Goal: Task Accomplishment & Management: Complete application form

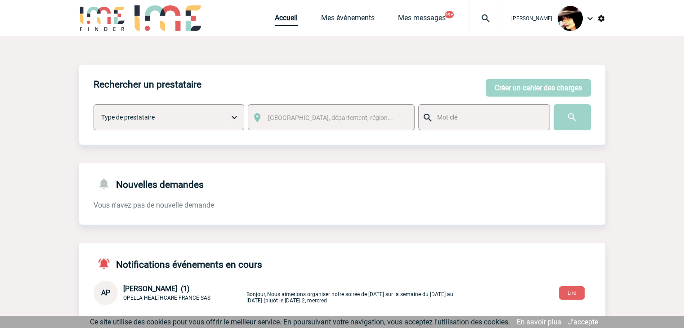
click at [275, 18] on link "Accueil" at bounding box center [286, 19] width 23 height 13
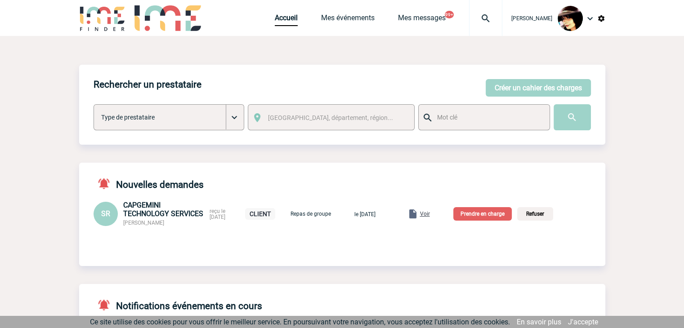
click at [430, 215] on span "Voir" at bounding box center [425, 214] width 10 height 6
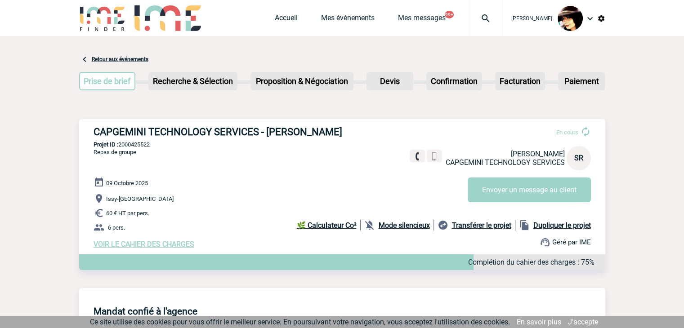
click at [135, 243] on span "VOIR LE CAHIER DES CHARGES" at bounding box center [144, 244] width 101 height 9
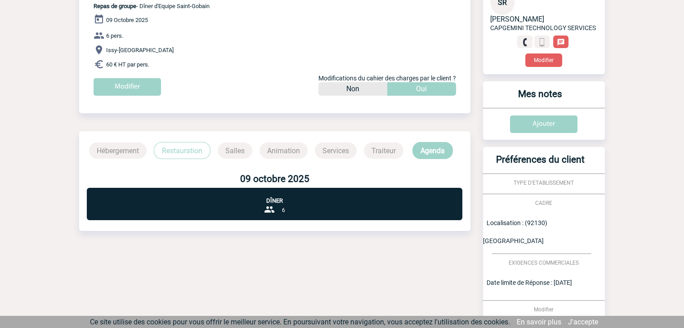
scroll to position [206, 0]
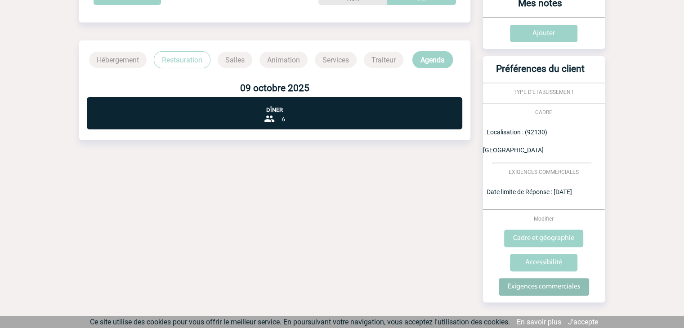
click at [525, 278] on input "Exigences commerciales" at bounding box center [544, 287] width 90 height 18
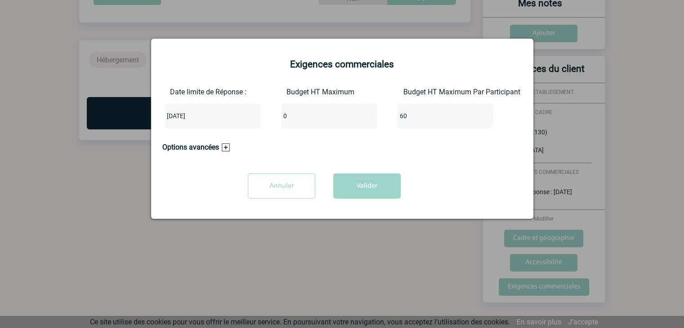
click at [305, 116] on input "0" at bounding box center [323, 116] width 85 height 12
type input "360"
click at [386, 184] on button "Valider" at bounding box center [366, 186] width 67 height 25
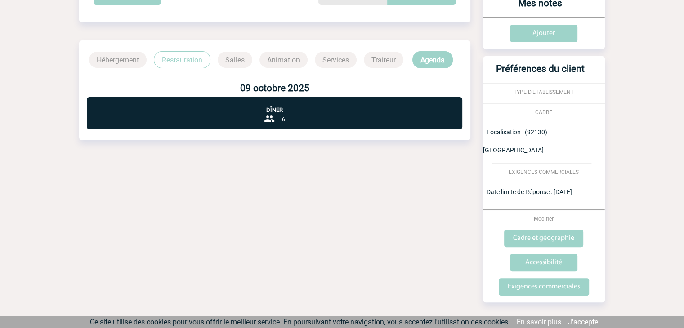
drag, startPoint x: 309, startPoint y: 159, endPoint x: 316, endPoint y: 172, distance: 14.5
click at [309, 160] on div "Date limite de réponse le 17-09-2025 Retour à mon événement CAPGEMINI TECHNOLOG…" at bounding box center [342, 88] width 526 height 516
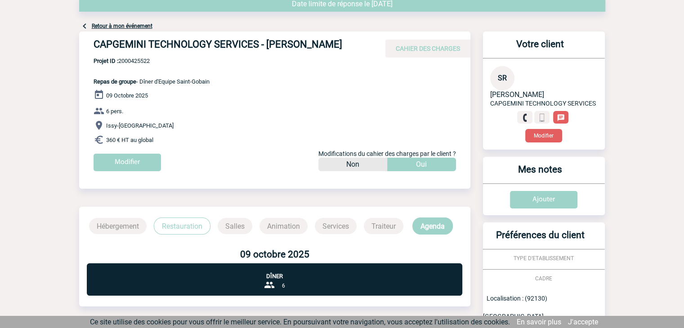
scroll to position [0, 0]
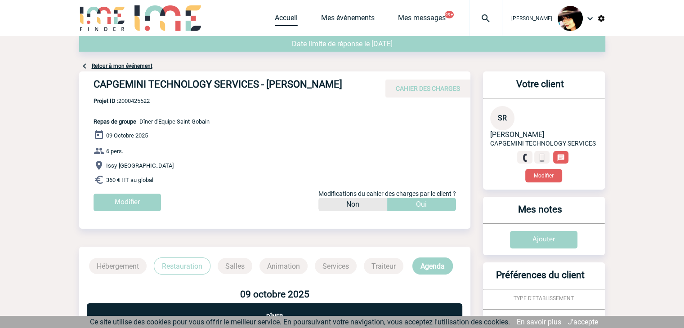
click at [275, 18] on link "Accueil" at bounding box center [286, 19] width 23 height 13
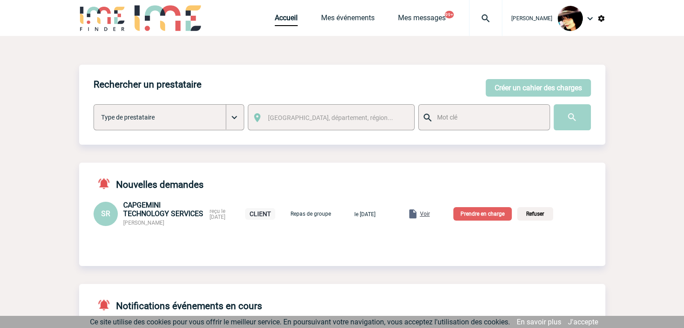
click at [499, 216] on p "Prendre en charge" at bounding box center [482, 213] width 58 height 13
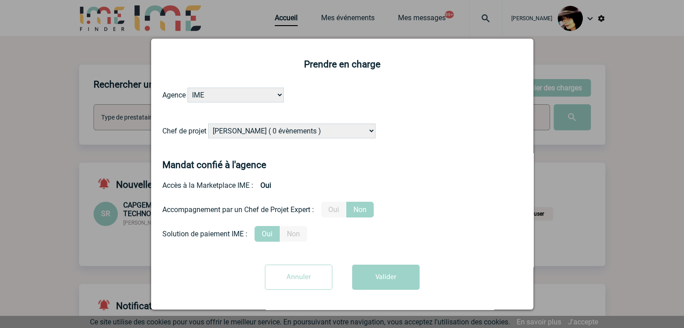
click at [318, 134] on select "[PERSON_NAME] ( 0 évènements ) [PERSON_NAME] ( 178 évènements ) [PERSON_NAME] (…" at bounding box center [291, 131] width 167 height 15
select select "132752"
click at [334, 130] on select "[PERSON_NAME] ( 0 évènements ) [PERSON_NAME] ( 178 évènements ) [PERSON_NAME] (…" at bounding box center [291, 131] width 167 height 15
click at [343, 209] on label "Oui" at bounding box center [333, 210] width 25 height 16
click at [0, 0] on input "Oui" at bounding box center [0, 0] width 0 height 0
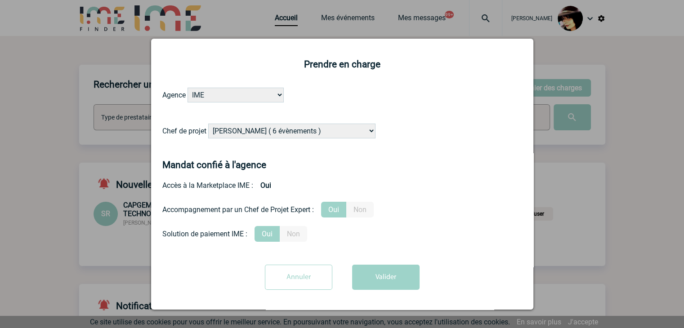
click at [372, 264] on form "Agence IME IME [GEOGRAPHIC_DATA] IME [GEOGRAPHIC_DATA] Chef de projet [PERSON_N…" at bounding box center [342, 192] width 360 height 209
click at [378, 274] on button "Valider" at bounding box center [385, 277] width 67 height 25
